Goal: Task Accomplishment & Management: Manage account settings

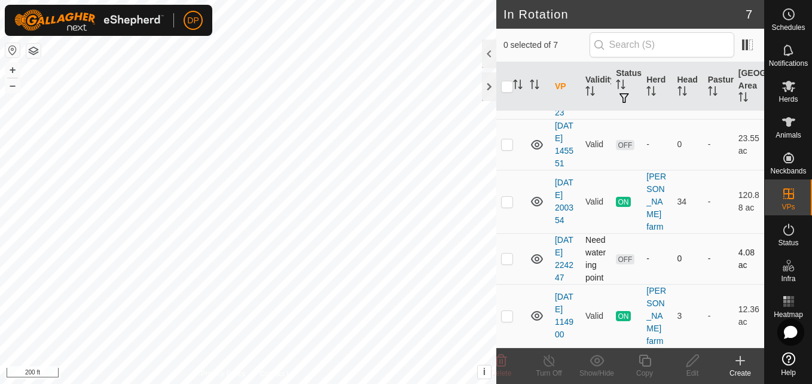
scroll to position [231, 0]
click at [509, 197] on p-checkbox at bounding box center [507, 202] width 12 height 10
checkbox input "false"
click at [797, 85] on es-mob-svg-icon at bounding box center [789, 86] width 22 height 19
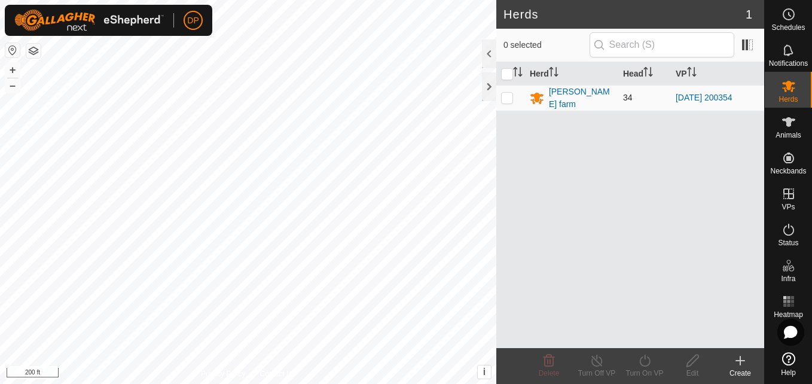
click at [510, 98] on p-checkbox at bounding box center [507, 98] width 12 height 10
checkbox input "true"
click at [691, 362] on icon at bounding box center [692, 360] width 15 height 14
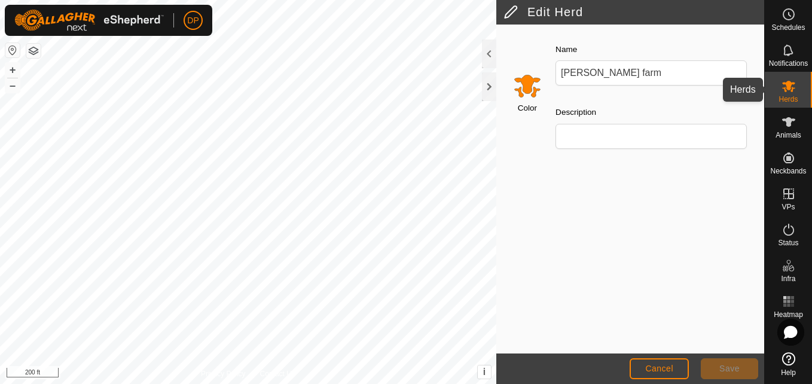
click at [781, 94] on es-mob-svg-icon at bounding box center [789, 86] width 22 height 19
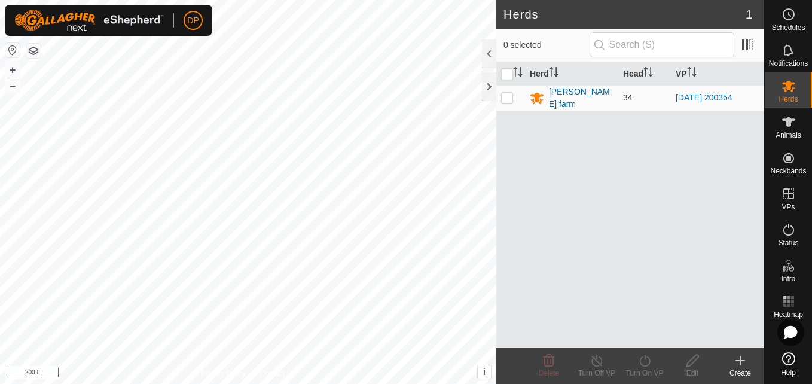
click at [509, 99] on p-checkbox at bounding box center [507, 98] width 12 height 10
checkbox input "true"
click at [695, 364] on icon at bounding box center [692, 360] width 15 height 14
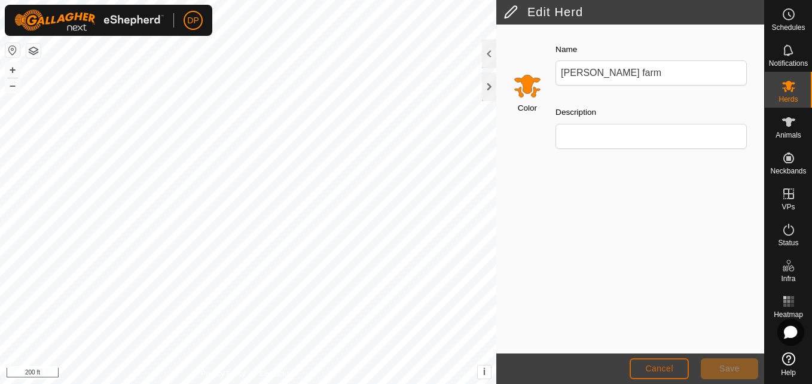
click at [658, 367] on span "Cancel" at bounding box center [659, 368] width 28 height 10
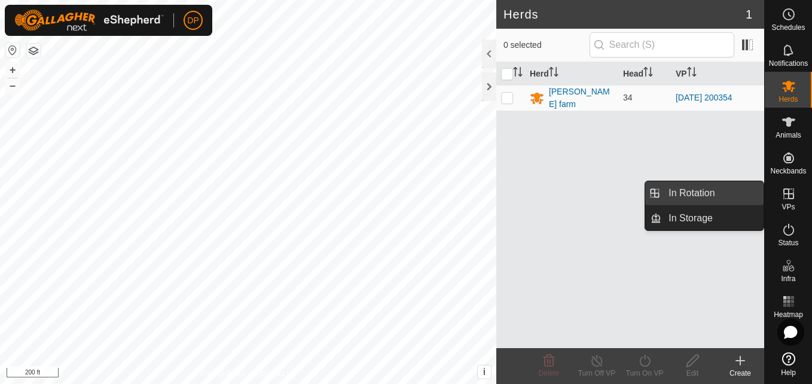
click at [716, 195] on link "In Rotation" at bounding box center [712, 193] width 102 height 24
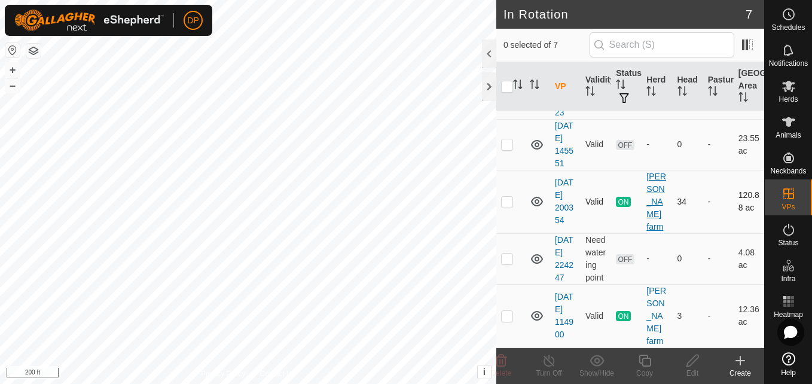
scroll to position [231, 0]
click at [507, 197] on p-checkbox at bounding box center [507, 202] width 12 height 10
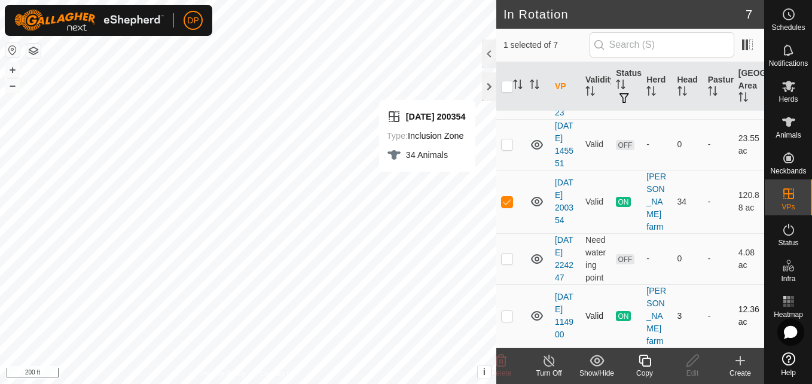
checkbox input "false"
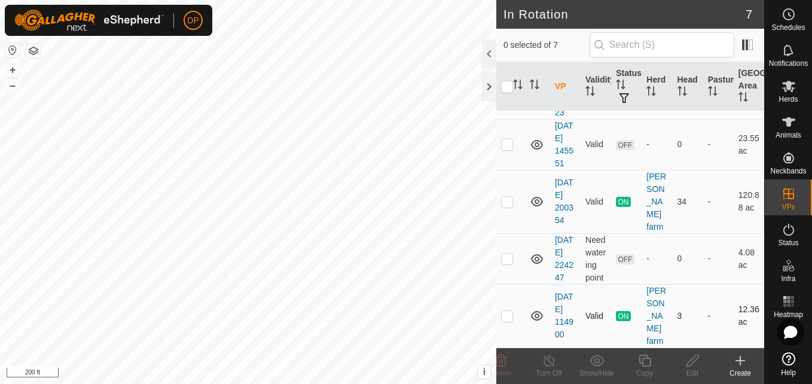
click at [510, 317] on p-checkbox at bounding box center [507, 316] width 12 height 10
checkbox input "true"
click at [544, 365] on icon at bounding box center [549, 360] width 15 height 14
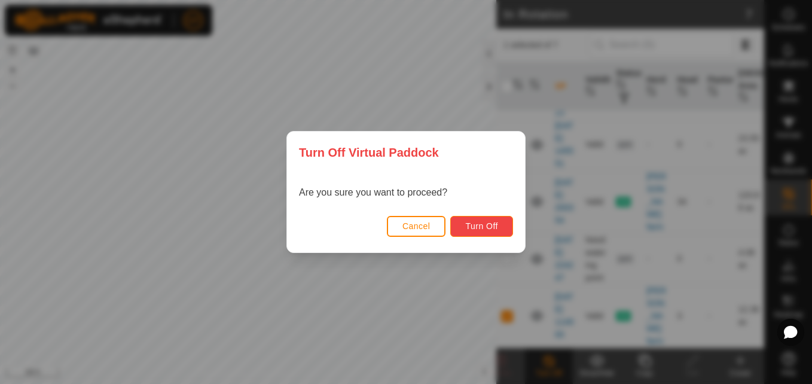
click at [474, 222] on span "Turn Off" at bounding box center [481, 226] width 33 height 10
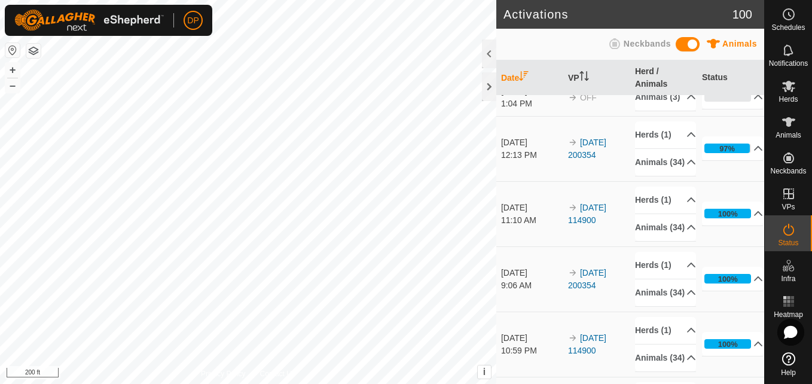
scroll to position [60, 0]
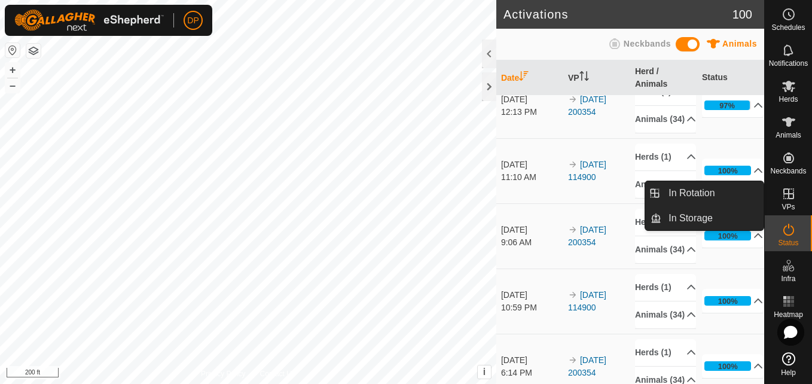
click at [791, 192] on icon at bounding box center [788, 194] width 14 height 14
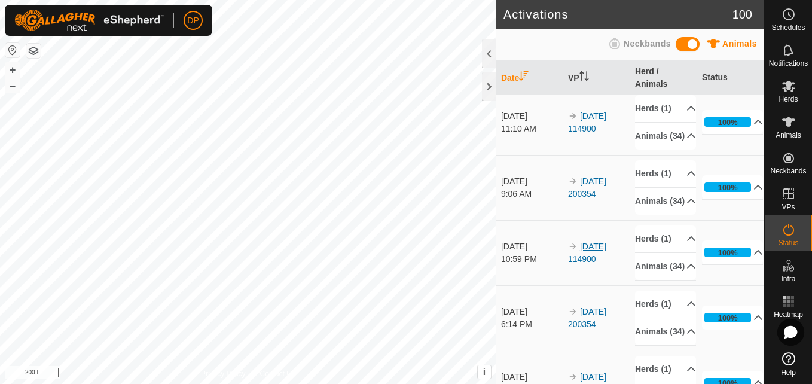
scroll to position [0, 0]
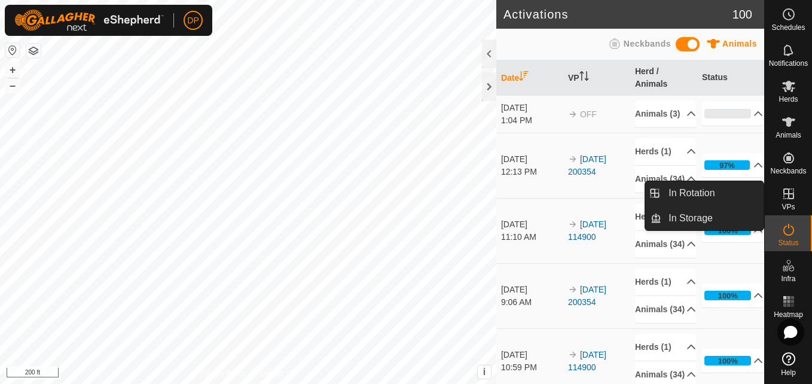
click at [785, 188] on icon at bounding box center [788, 193] width 11 height 11
click at [738, 216] on link "In Storage" at bounding box center [712, 218] width 102 height 24
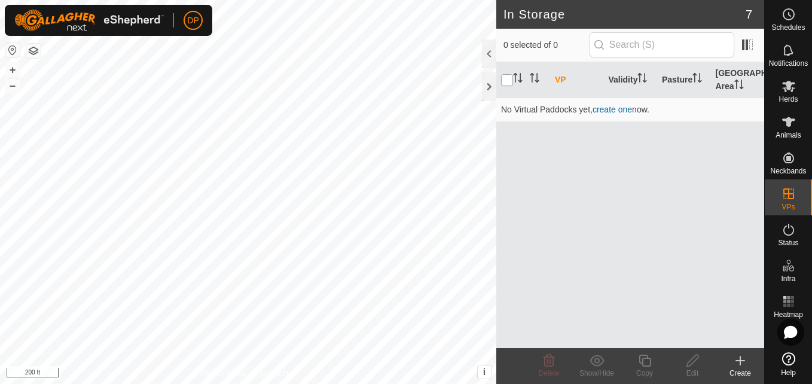
click at [504, 80] on input "checkbox" at bounding box center [507, 80] width 12 height 12
click at [506, 81] on input "checkbox" at bounding box center [507, 80] width 12 height 12
checkbox input "false"
click at [793, 99] on span "Herds" at bounding box center [787, 99] width 19 height 7
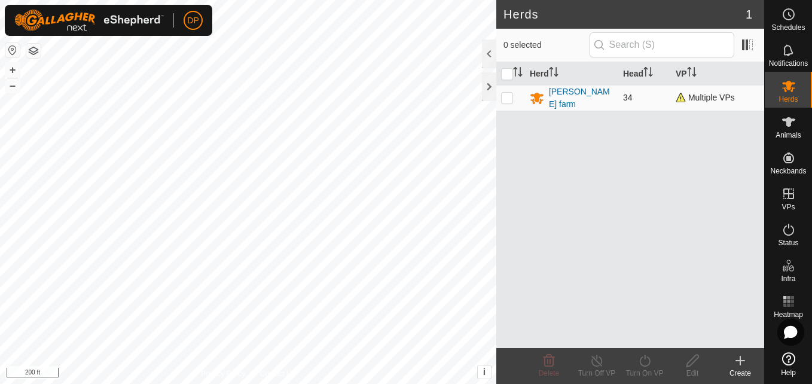
click at [510, 96] on p-checkbox at bounding box center [507, 98] width 12 height 10
checkbox input "true"
click at [692, 367] on icon at bounding box center [692, 360] width 15 height 14
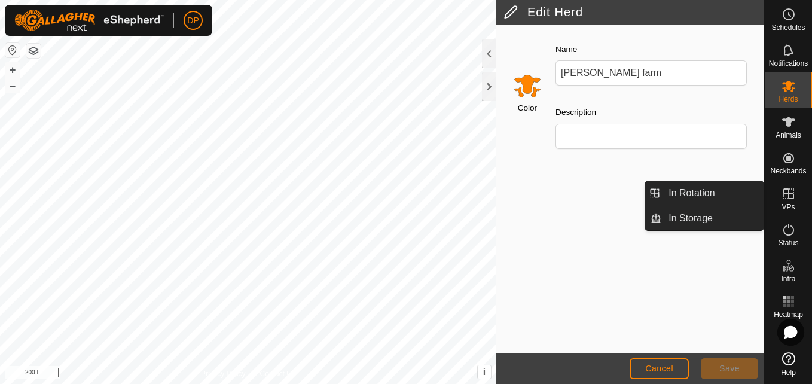
click at [784, 194] on icon at bounding box center [788, 193] width 11 height 11
click at [747, 184] on link "In Rotation" at bounding box center [712, 193] width 102 height 24
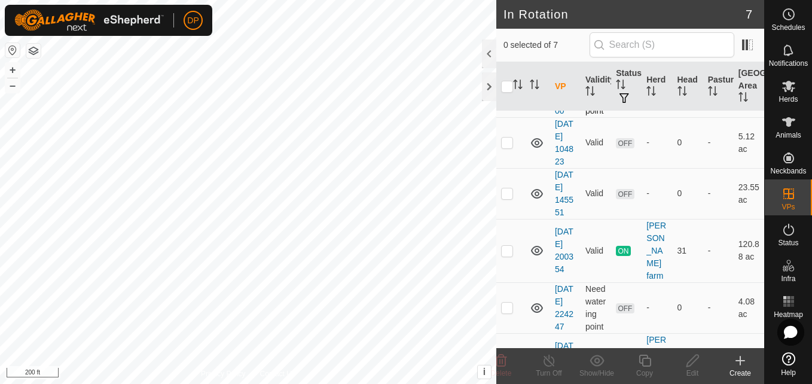
scroll to position [120, 0]
click at [504, 255] on p-checkbox at bounding box center [507, 250] width 12 height 10
checkbox input "true"
click at [547, 362] on icon at bounding box center [549, 360] width 15 height 14
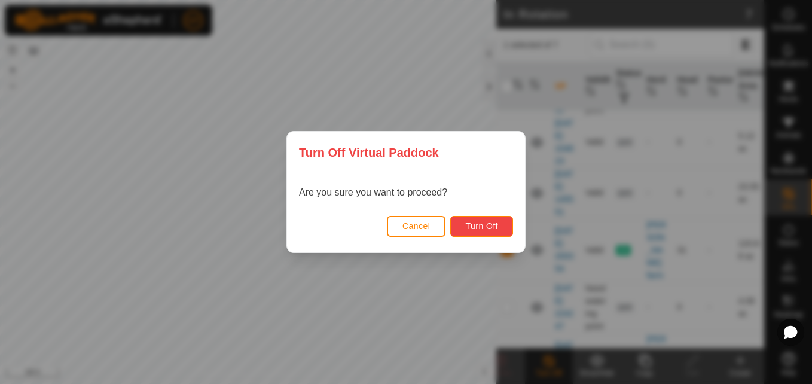
click at [483, 227] on span "Turn Off" at bounding box center [481, 226] width 33 height 10
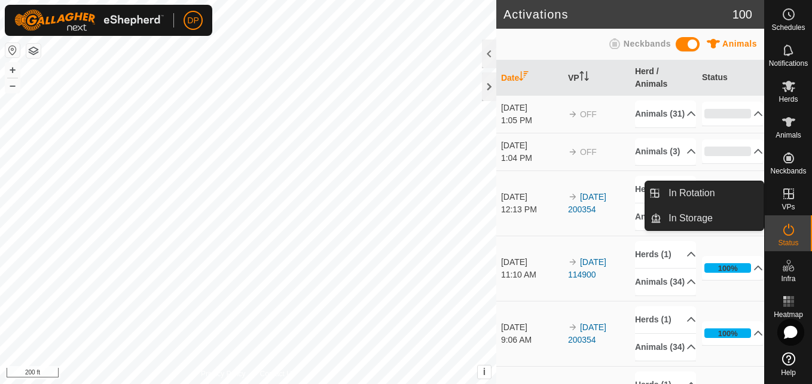
drag, startPoint x: 766, startPoint y: 194, endPoint x: 788, endPoint y: 191, distance: 22.3
click at [788, 191] on icon at bounding box center [788, 193] width 11 height 11
click at [750, 195] on link "In Rotation" at bounding box center [712, 193] width 102 height 24
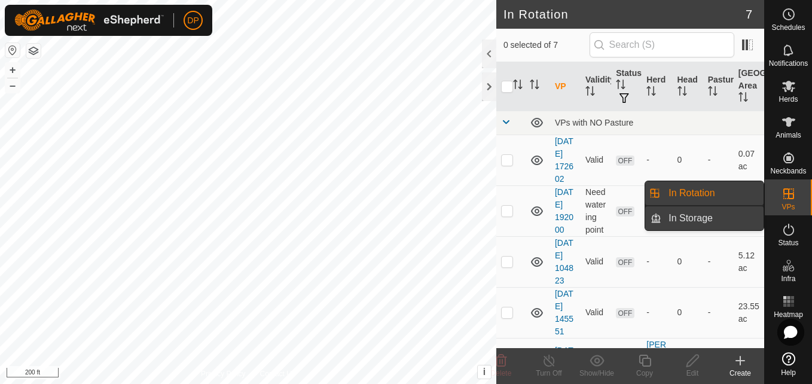
click at [730, 218] on link "In Storage" at bounding box center [712, 218] width 102 height 24
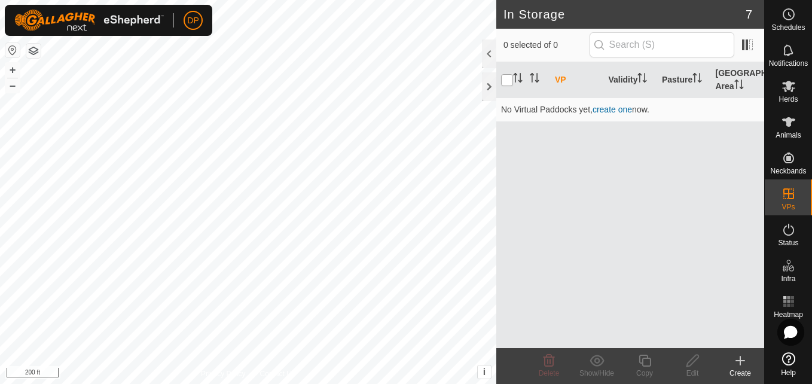
click at [505, 80] on input "checkbox" at bounding box center [507, 80] width 12 height 12
checkbox input "true"
click at [787, 96] on span "Herds" at bounding box center [787, 99] width 19 height 7
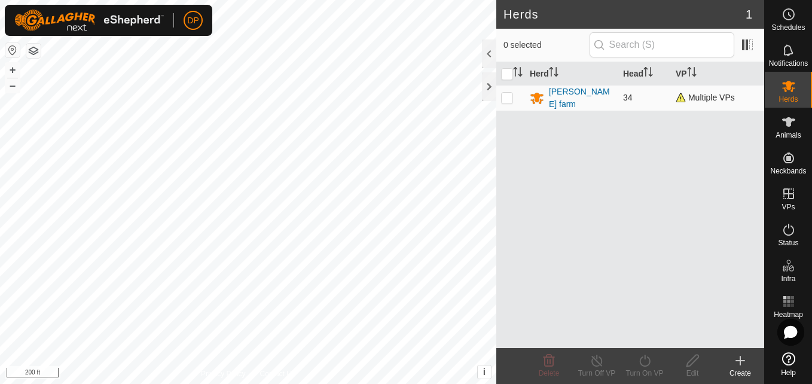
click at [506, 97] on p-checkbox at bounding box center [507, 98] width 12 height 10
checkbox input "true"
click at [691, 370] on div "Edit" at bounding box center [692, 373] width 48 height 11
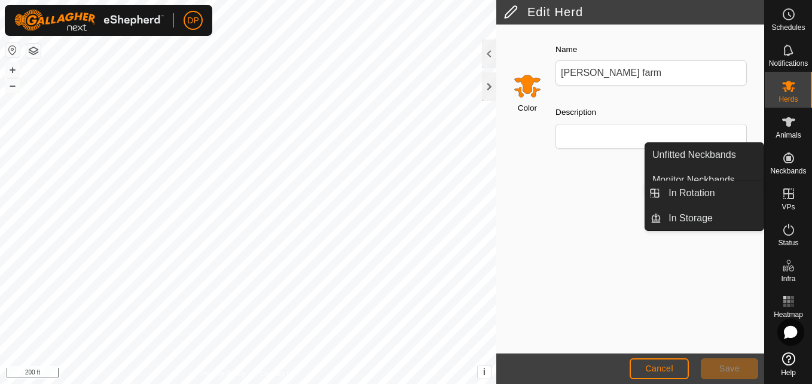
click at [788, 192] on icon at bounding box center [788, 193] width 11 height 11
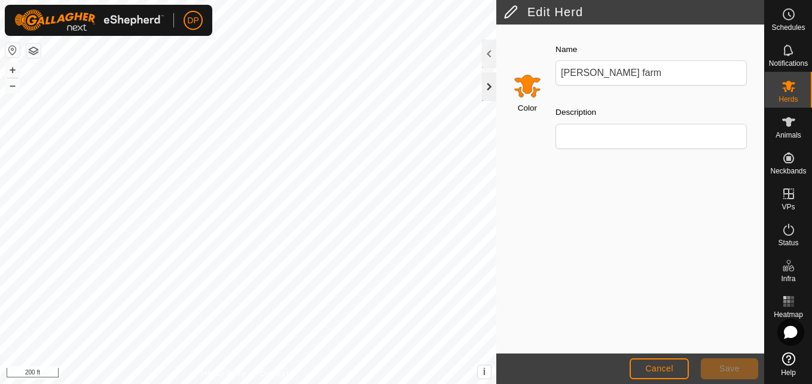
click at [487, 85] on div at bounding box center [489, 86] width 14 height 29
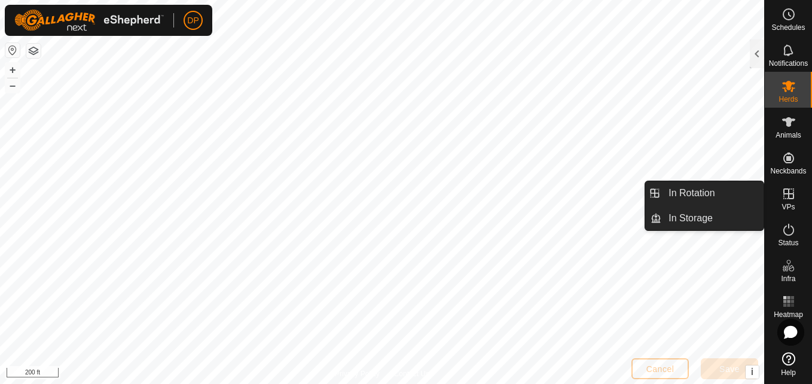
click at [787, 192] on icon at bounding box center [788, 194] width 14 height 14
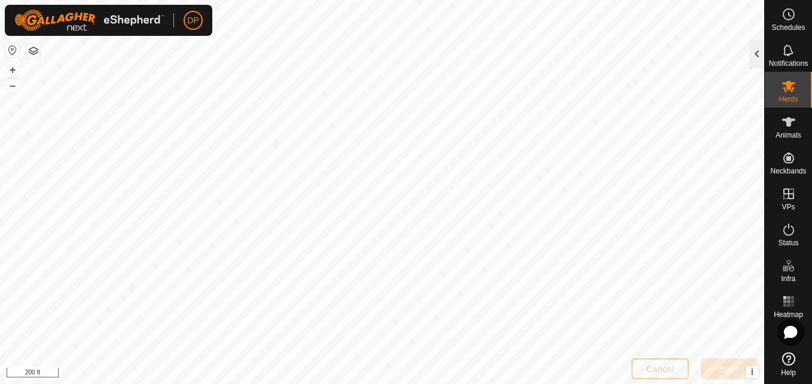
click at [759, 52] on div at bounding box center [757, 53] width 14 height 29
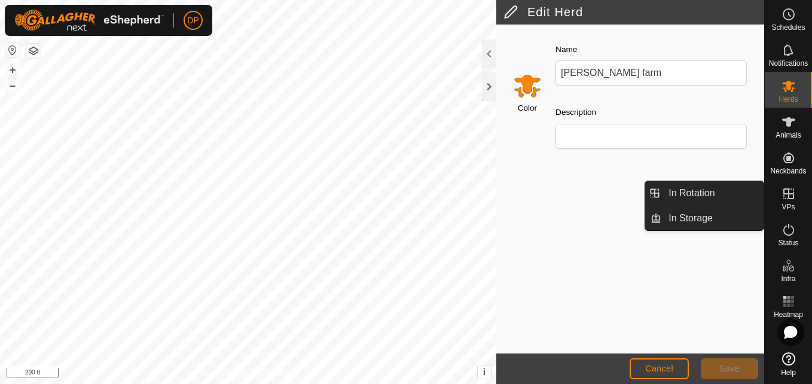
click at [793, 189] on icon at bounding box center [788, 194] width 14 height 14
click at [753, 210] on link "In Storage" at bounding box center [712, 218] width 102 height 24
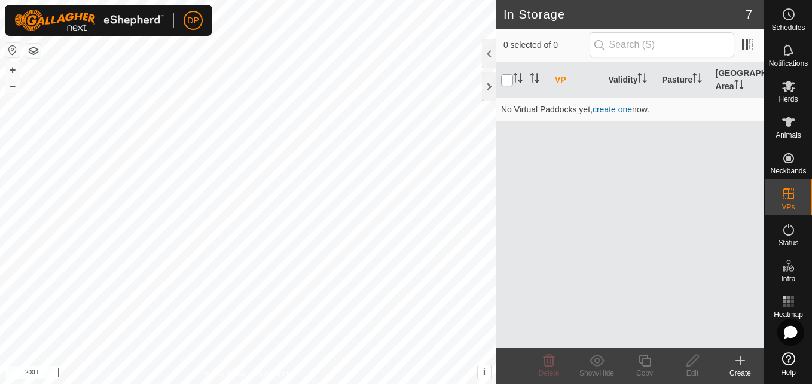
click at [505, 80] on input "checkbox" at bounding box center [507, 80] width 12 height 12
click at [506, 80] on input "checkbox" at bounding box center [507, 80] width 12 height 12
checkbox input "false"
click at [787, 85] on icon at bounding box center [788, 86] width 13 height 11
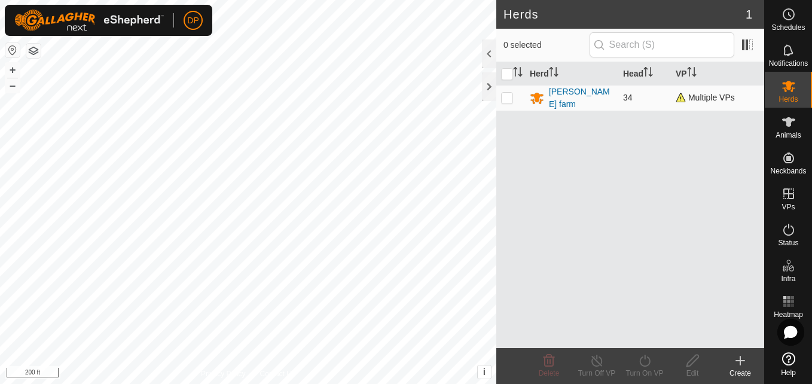
click at [508, 97] on p-checkbox at bounding box center [507, 98] width 12 height 10
checkbox input "true"
click at [692, 362] on icon at bounding box center [692, 360] width 12 height 12
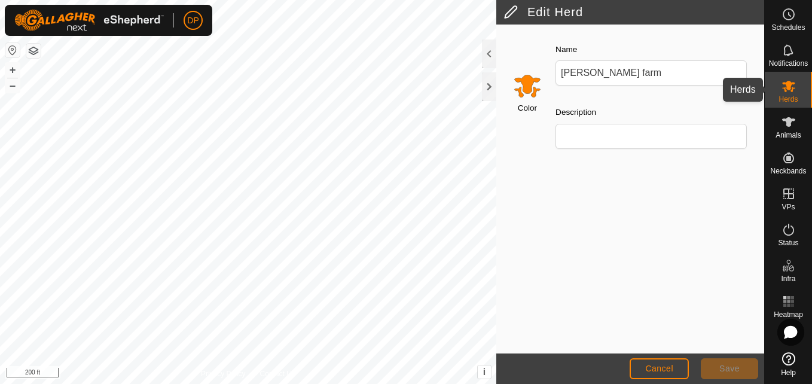
click at [787, 88] on icon at bounding box center [788, 86] width 13 height 11
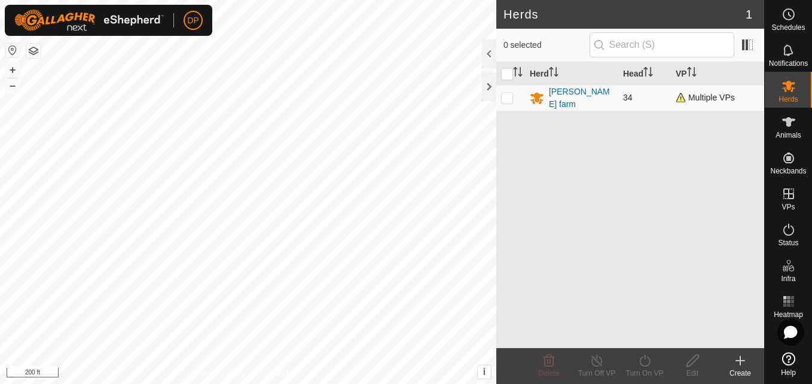
click at [506, 97] on p-checkbox at bounding box center [507, 98] width 12 height 10
checkbox input "true"
click at [595, 359] on line at bounding box center [597, 361] width 10 height 10
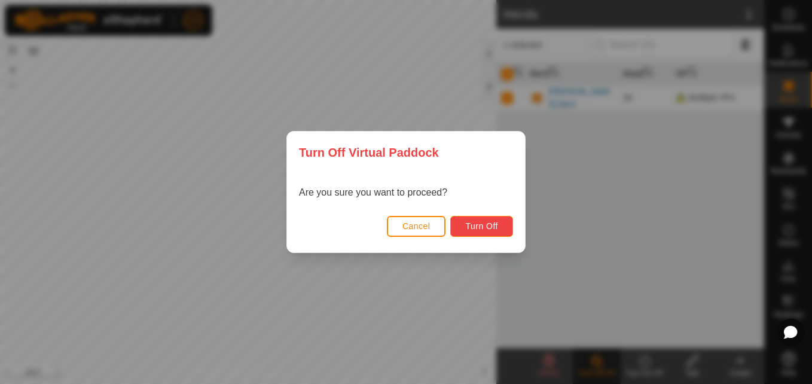
click at [481, 219] on button "Turn Off" at bounding box center [481, 226] width 63 height 21
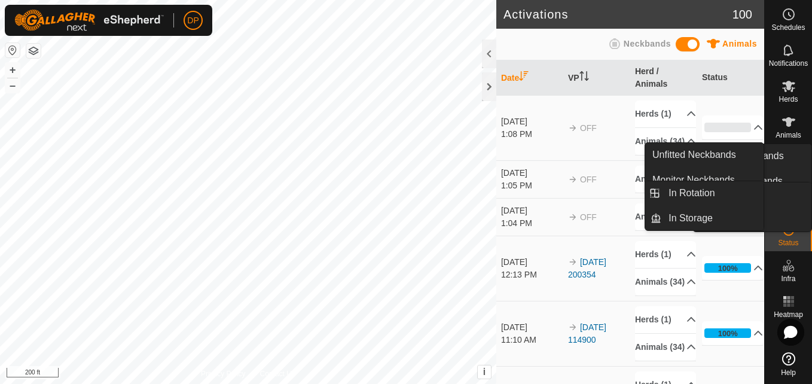
click at [788, 195] on icon at bounding box center [788, 193] width 11 height 11
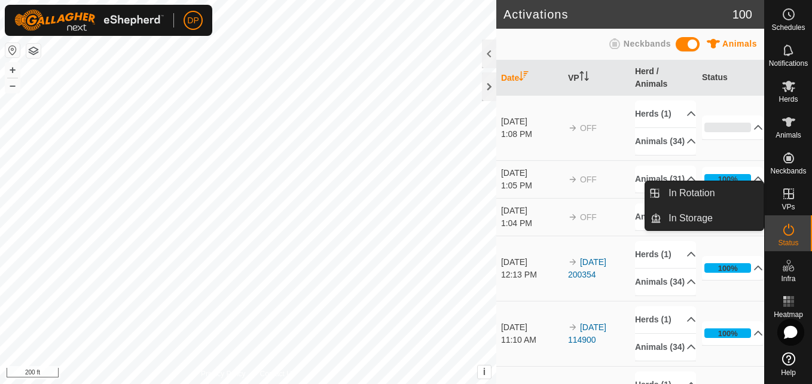
click at [741, 197] on link "In Rotation" at bounding box center [712, 193] width 102 height 24
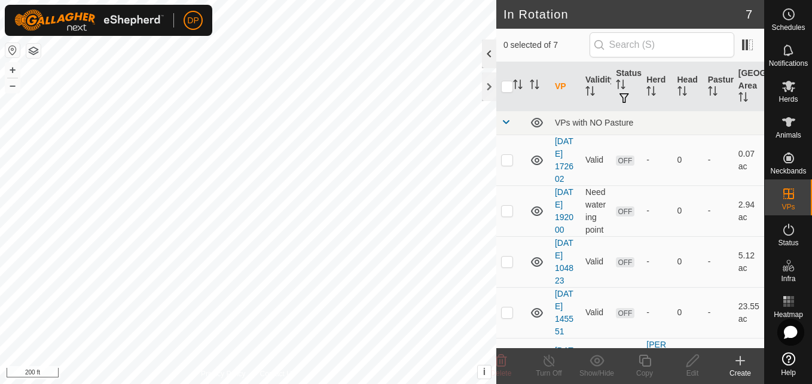
click at [488, 51] on div at bounding box center [489, 53] width 14 height 29
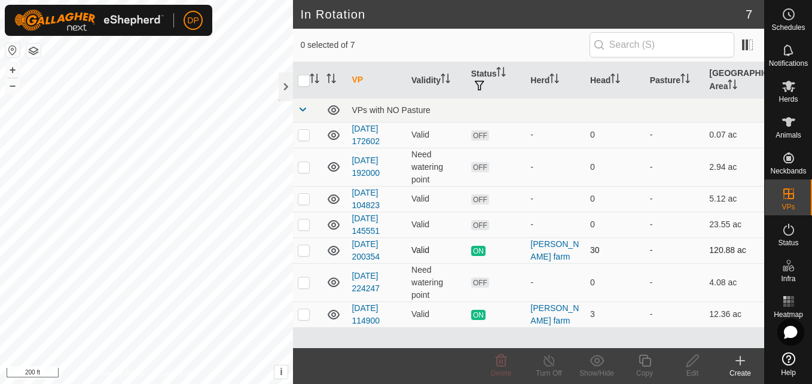
click at [301, 252] on p-checkbox at bounding box center [304, 250] width 12 height 10
click at [303, 253] on p-checkbox at bounding box center [304, 250] width 12 height 10
checkbox input "false"
click at [548, 249] on div "[PERSON_NAME] farm" at bounding box center [555, 250] width 50 height 25
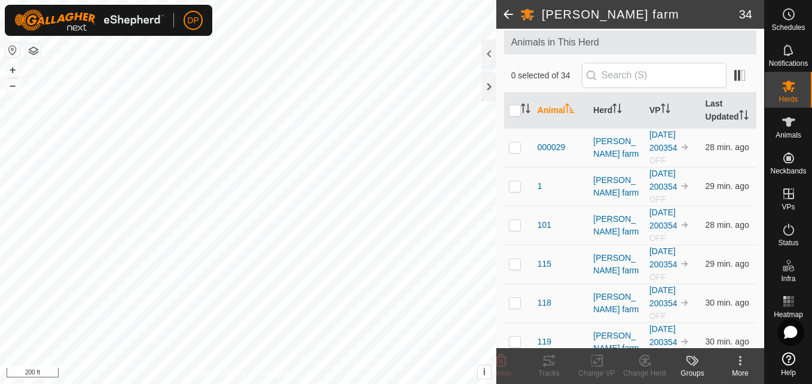
scroll to position [60, 0]
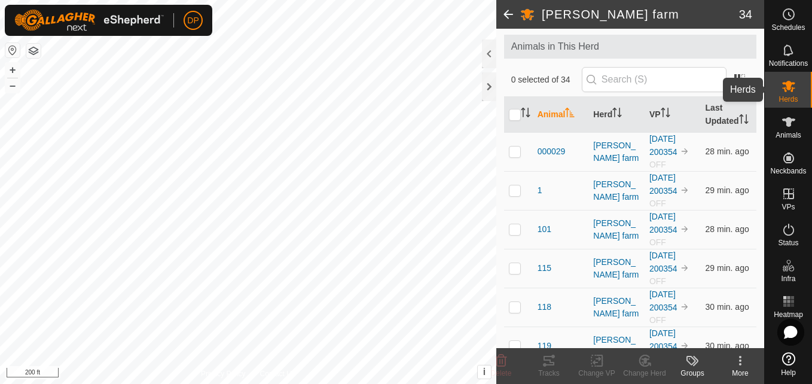
click at [788, 81] on icon at bounding box center [788, 86] width 14 height 14
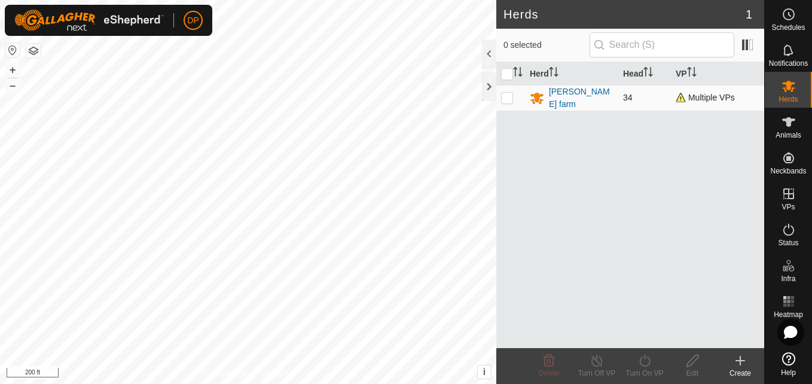
click at [508, 96] on p-checkbox at bounding box center [507, 98] width 12 height 10
checkbox input "true"
click at [693, 365] on icon at bounding box center [692, 360] width 15 height 14
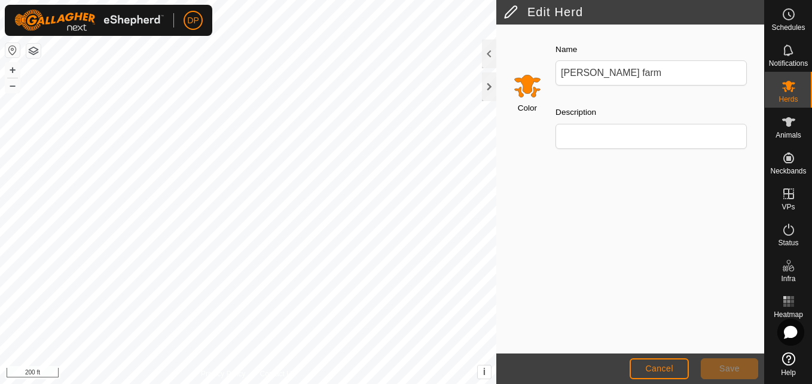
click at [653, 265] on div "Color Name payne farm Description" at bounding box center [630, 189] width 268 height 329
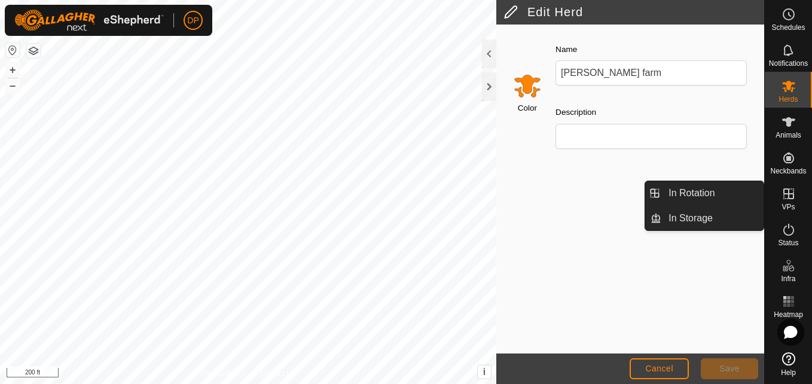
click at [789, 195] on icon at bounding box center [788, 194] width 14 height 14
click at [732, 194] on link "In Rotation" at bounding box center [712, 193] width 102 height 24
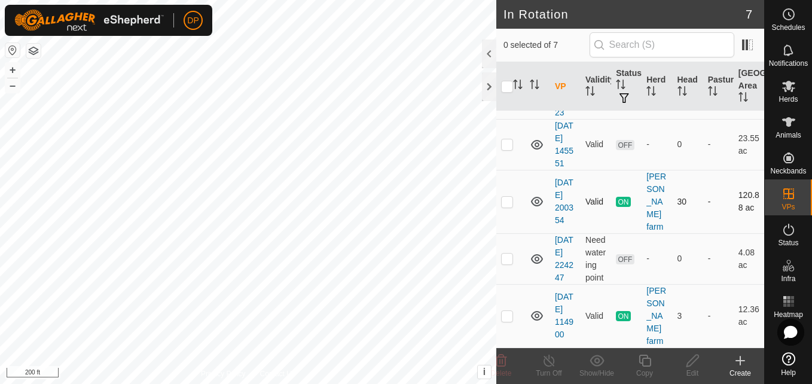
scroll to position [179, 0]
click at [505, 206] on p-checkbox at bounding box center [507, 202] width 12 height 10
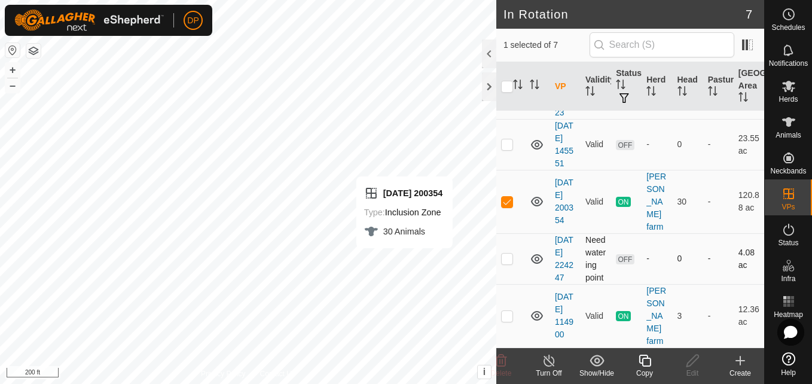
checkbox input "false"
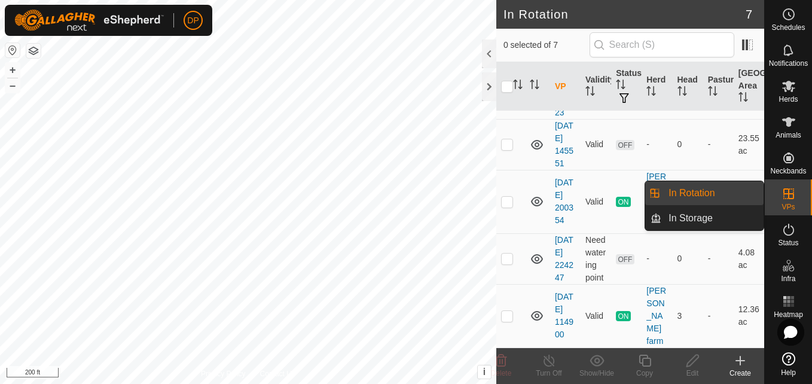
click at [775, 191] on div "VPs" at bounding box center [788, 197] width 47 height 36
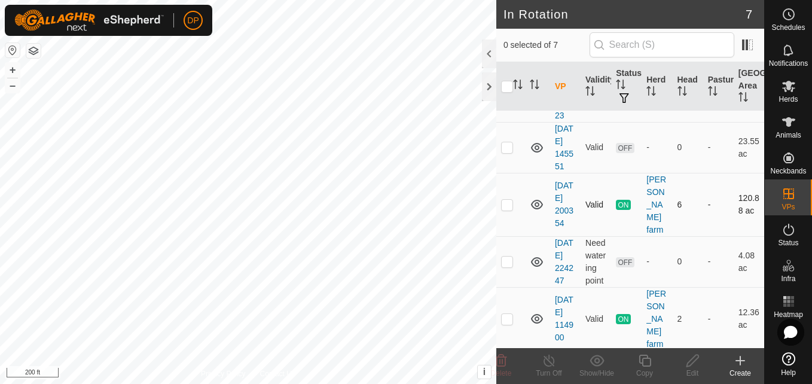
scroll to position [179, 0]
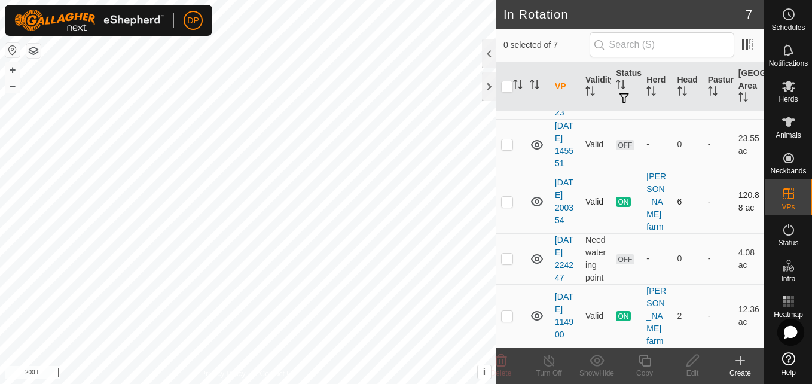
click at [507, 206] on p-checkbox at bounding box center [507, 202] width 12 height 10
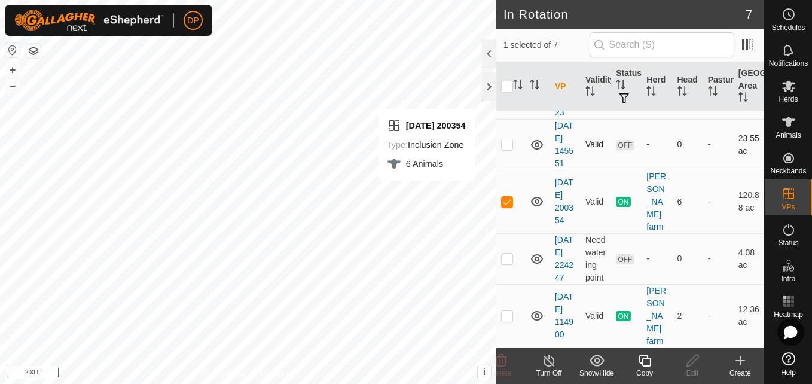
checkbox input "false"
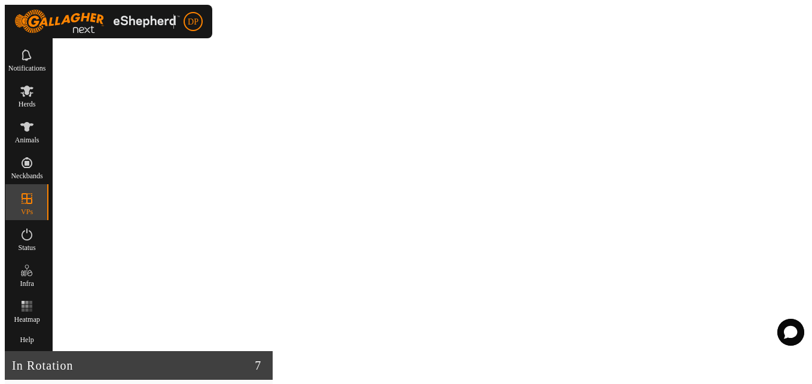
scroll to position [231, 0]
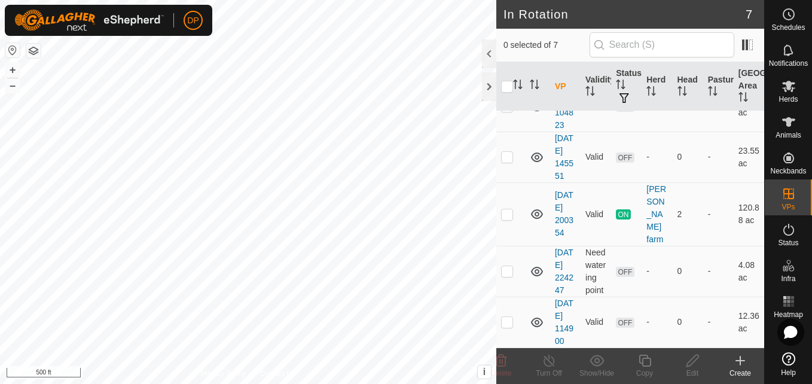
scroll to position [231, 0]
click at [506, 317] on p-checkbox at bounding box center [507, 322] width 12 height 10
checkbox input "true"
click at [505, 266] on p-checkbox at bounding box center [507, 271] width 12 height 10
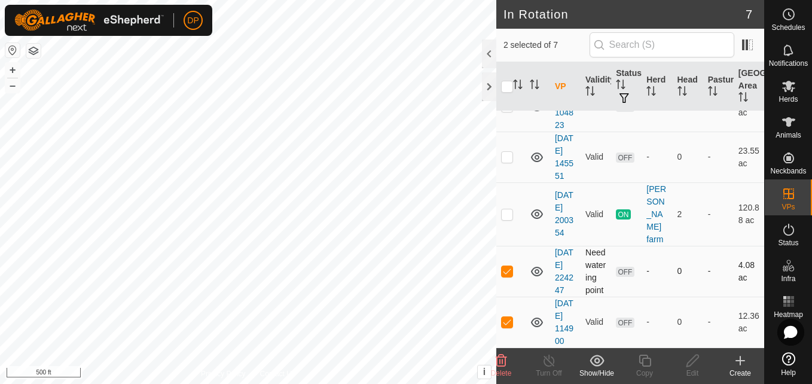
checkbox input "false"
click at [508, 209] on p-checkbox at bounding box center [507, 214] width 12 height 10
click at [507, 209] on p-checkbox at bounding box center [507, 214] width 12 height 10
click at [537, 315] on icon at bounding box center [537, 322] width 14 height 14
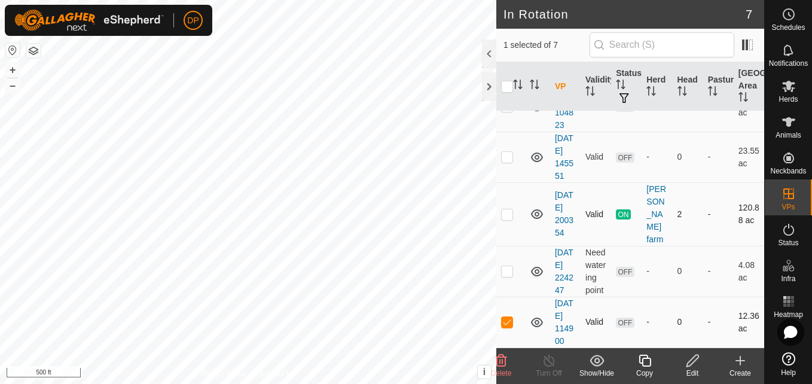
click at [505, 209] on p-checkbox at bounding box center [507, 214] width 12 height 10
click at [537, 209] on icon at bounding box center [537, 214] width 12 height 10
click at [537, 207] on icon at bounding box center [537, 214] width 14 height 14
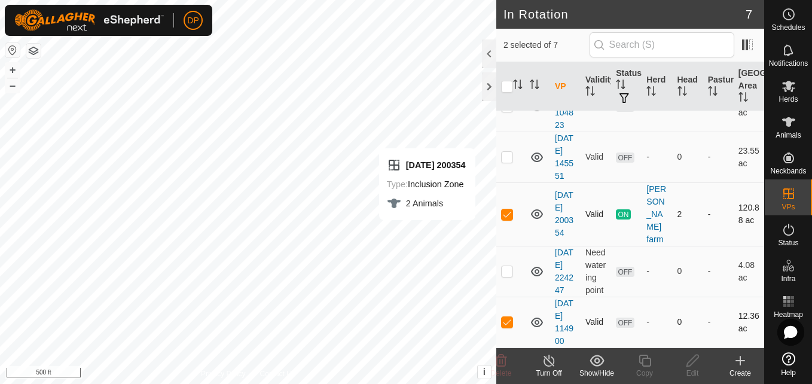
click at [505, 209] on p-checkbox at bounding box center [507, 214] width 12 height 10
checkbox input "false"
click at [505, 317] on p-checkbox at bounding box center [507, 322] width 12 height 10
checkbox input "false"
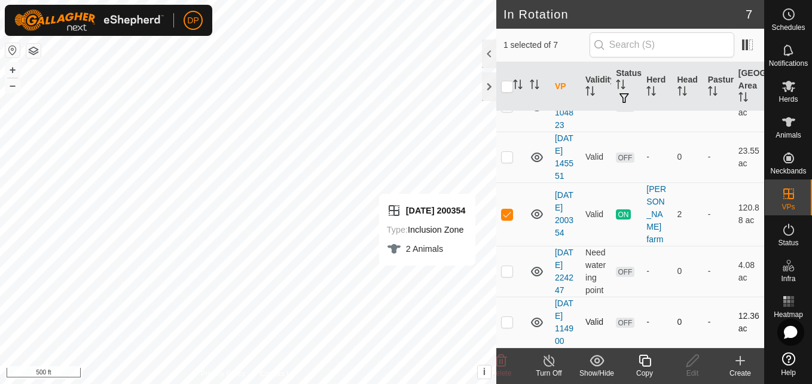
checkbox input "false"
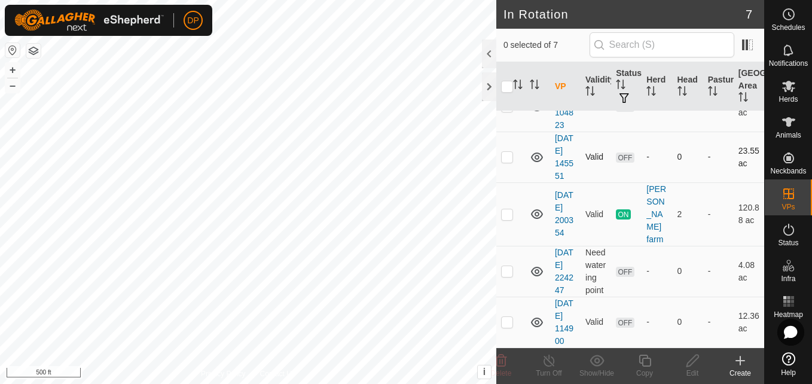
click at [505, 152] on p-checkbox at bounding box center [507, 157] width 12 height 10
checkbox input "false"
click at [490, 84] on div at bounding box center [489, 86] width 14 height 29
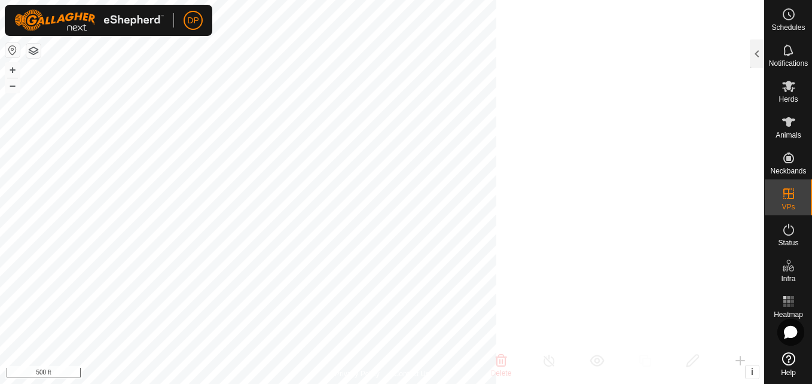
scroll to position [719, 0]
